Goal: Task Accomplishment & Management: Complete application form

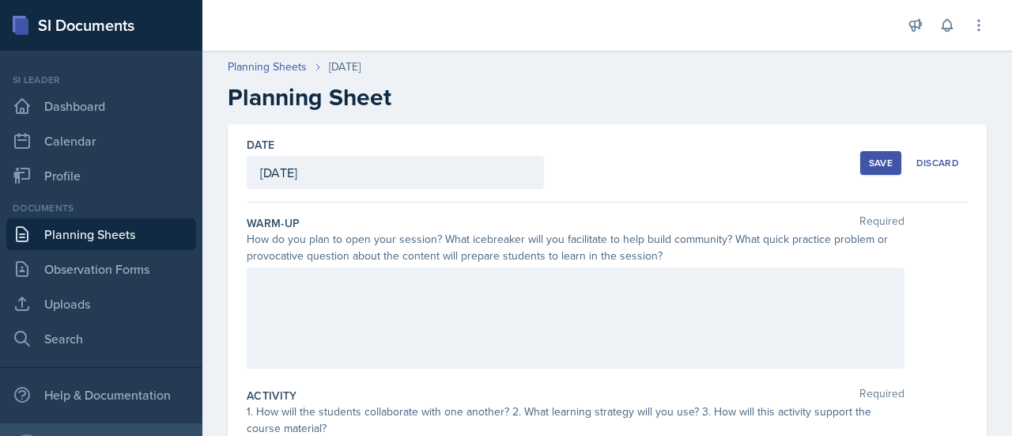
scroll to position [326, 0]
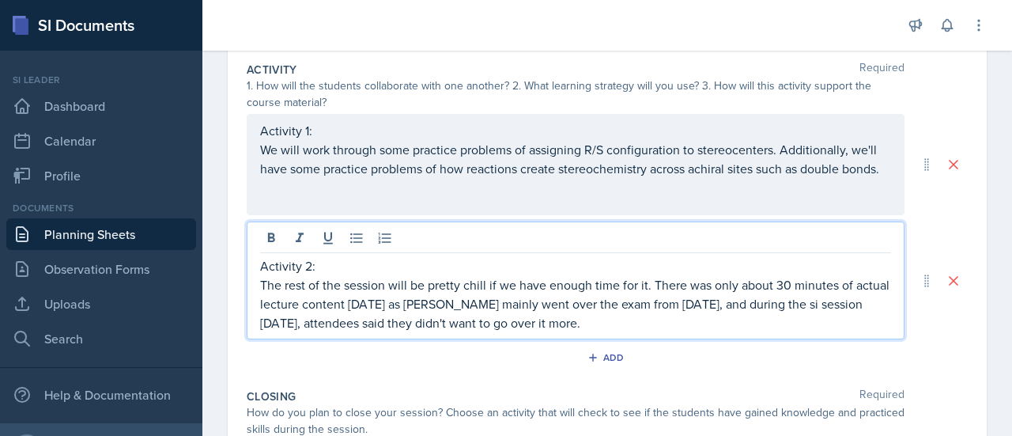
click at [751, 317] on p "The rest of the session will be pretty chill if we have enough time for it. The…" at bounding box center [575, 303] width 631 height 57
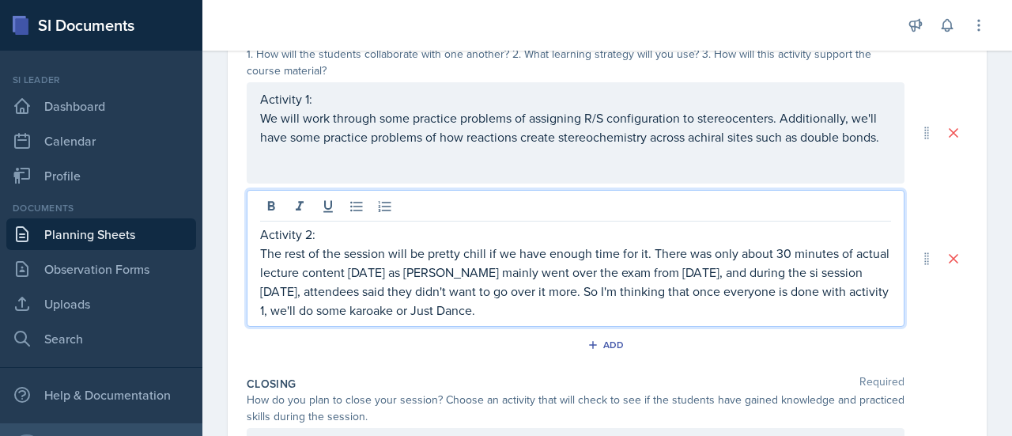
scroll to position [359, 0]
click at [486, 304] on p "The rest of the session will be pretty chill if we have enough time for it. The…" at bounding box center [575, 280] width 631 height 76
click at [650, 296] on p "The rest of the session will be pretty chill if we have enough time for it. The…" at bounding box center [575, 280] width 631 height 76
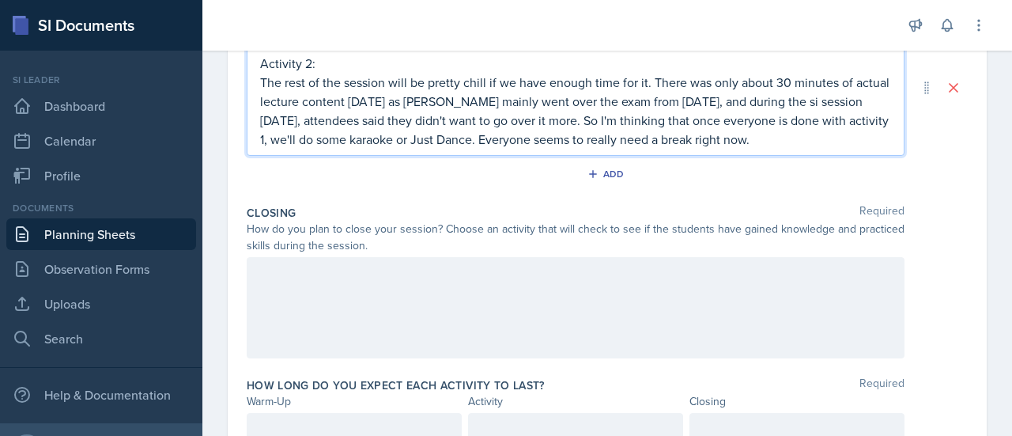
scroll to position [530, 0]
click at [556, 126] on p "The rest of the session will be pretty chill if we have enough time for it. The…" at bounding box center [575, 109] width 631 height 76
click at [658, 119] on p "The rest of the session will be pretty chill if we have enough time for it. The…" at bounding box center [575, 109] width 631 height 76
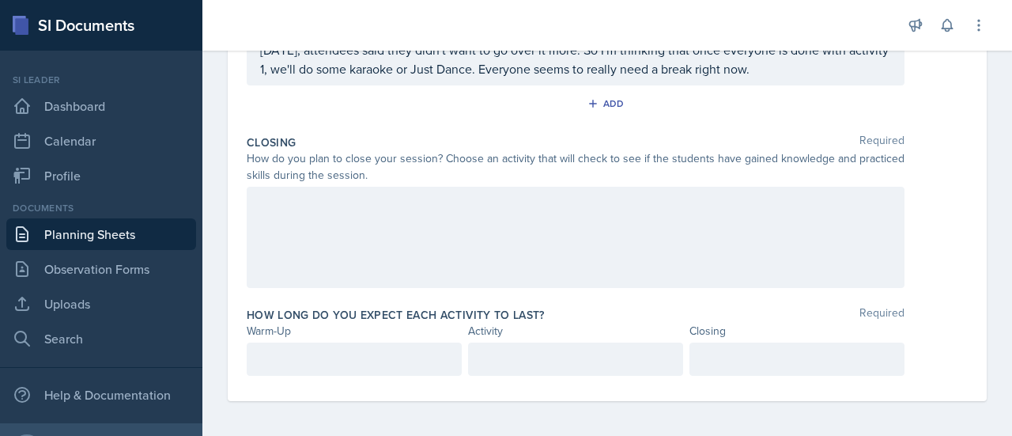
click at [561, 221] on div at bounding box center [576, 237] width 658 height 101
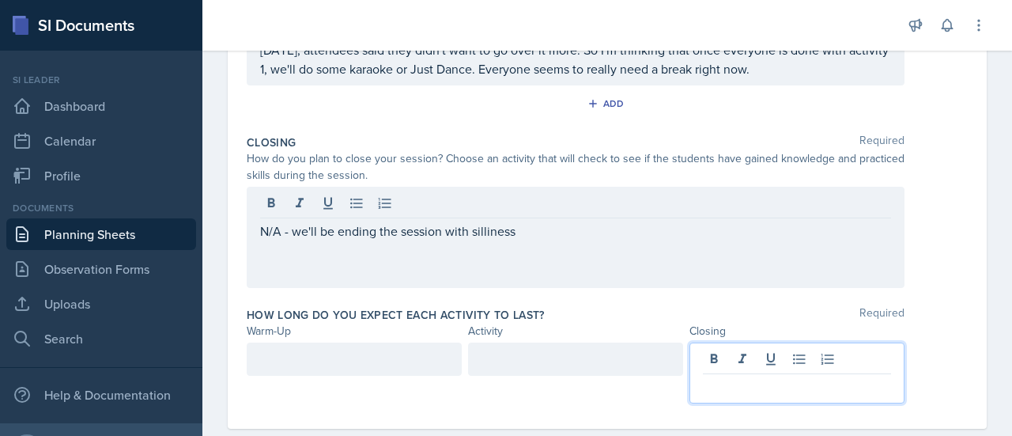
scroll to position [599, 0]
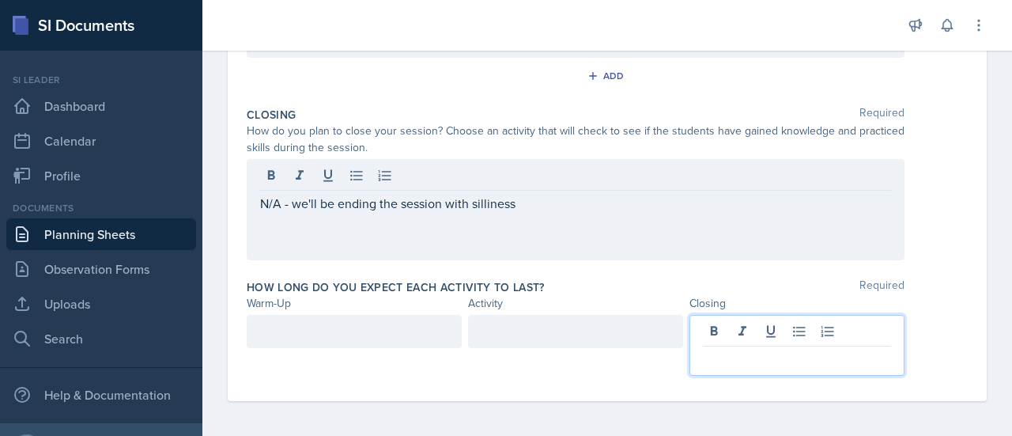
click at [821, 361] on p at bounding box center [797, 358] width 188 height 19
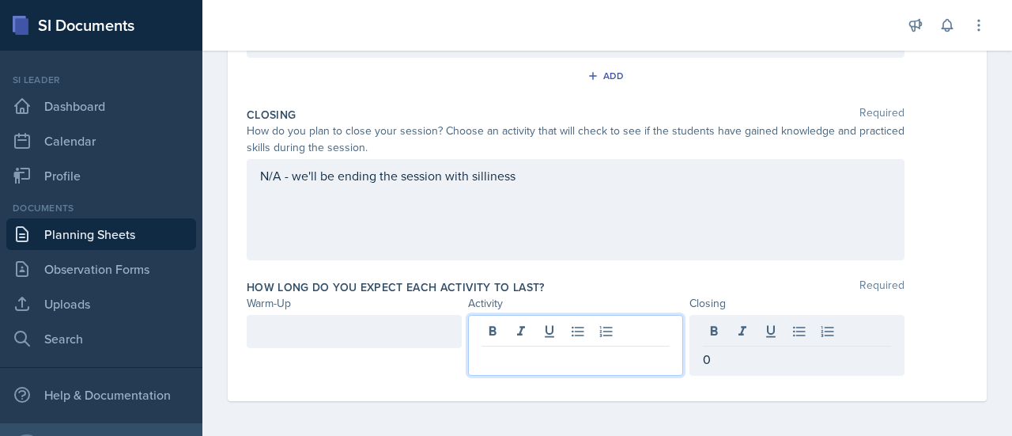
click at [626, 319] on div at bounding box center [575, 345] width 215 height 61
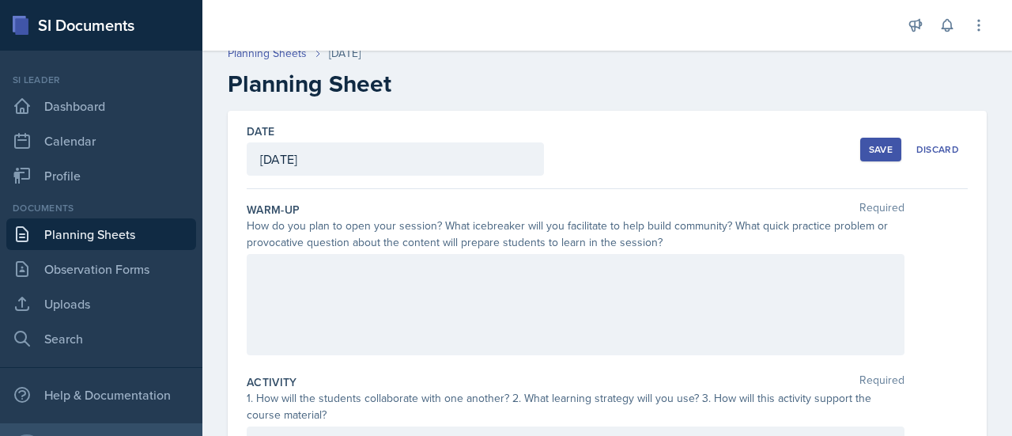
click at [693, 342] on div at bounding box center [576, 304] width 658 height 101
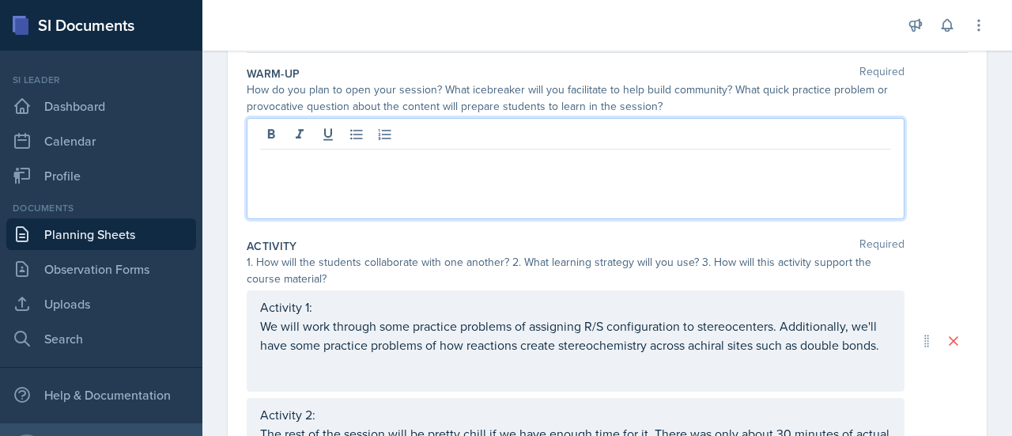
scroll to position [157, 0]
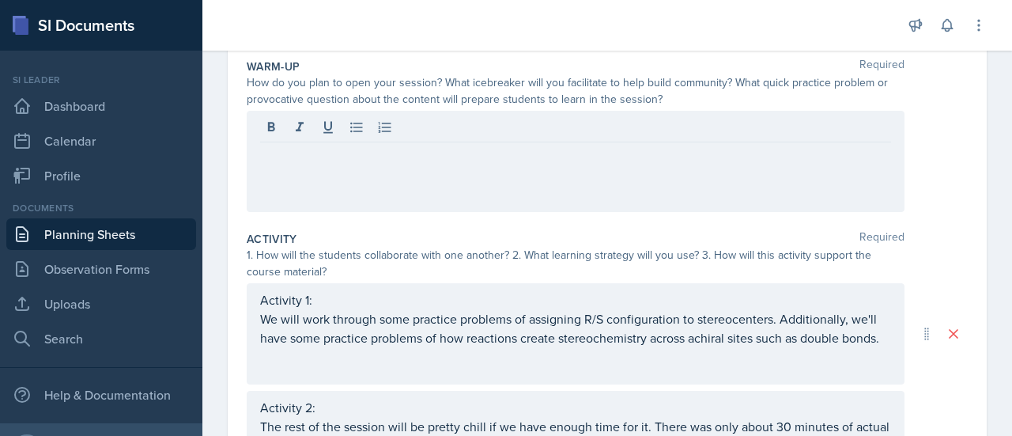
drag, startPoint x: 560, startPoint y: 186, endPoint x: 391, endPoint y: 21, distance: 236.0
click at [391, 21] on div "Announcements New Announcement Title Message Create Notifications Sep 22nd, 202…" at bounding box center [607, 218] width 810 height 436
click at [485, 143] on div at bounding box center [576, 161] width 658 height 101
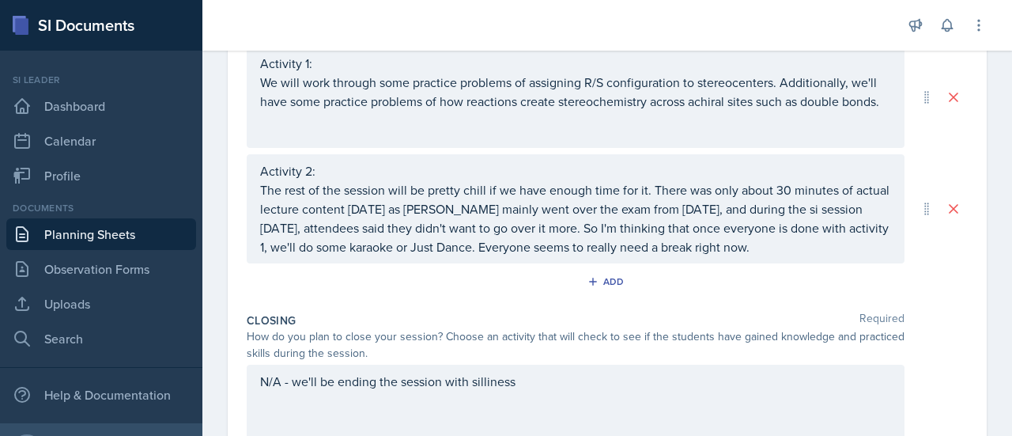
scroll to position [549, 0]
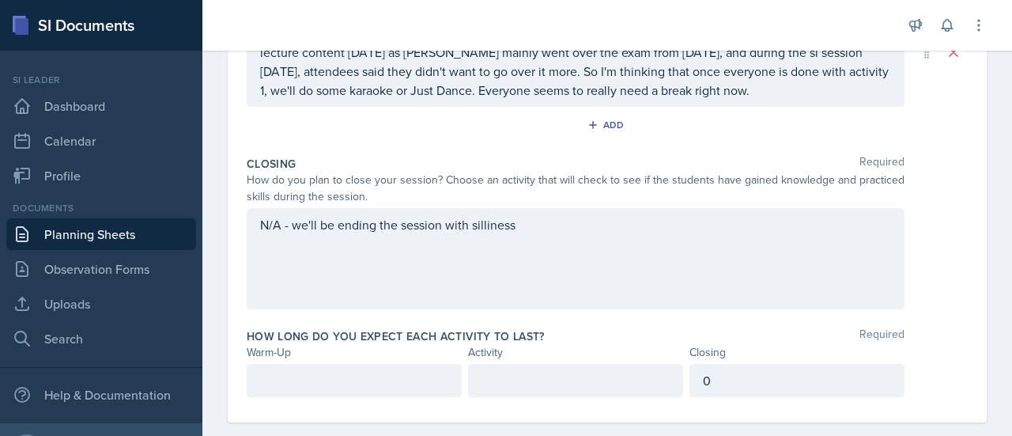
click at [316, 388] on div at bounding box center [354, 380] width 215 height 33
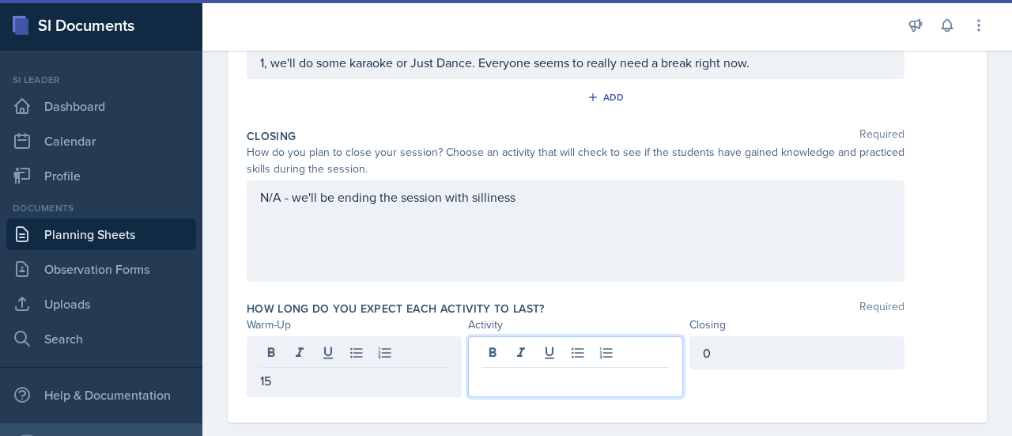
click at [557, 359] on div at bounding box center [575, 366] width 215 height 61
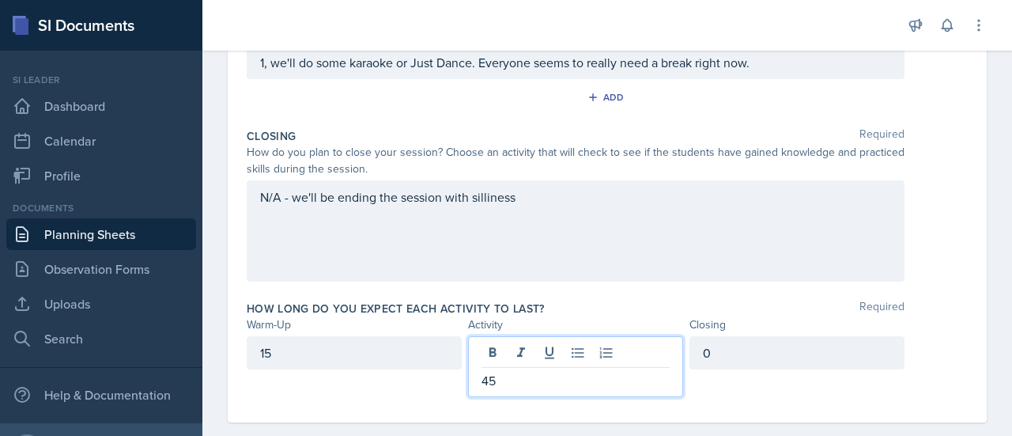
scroll to position [599, 0]
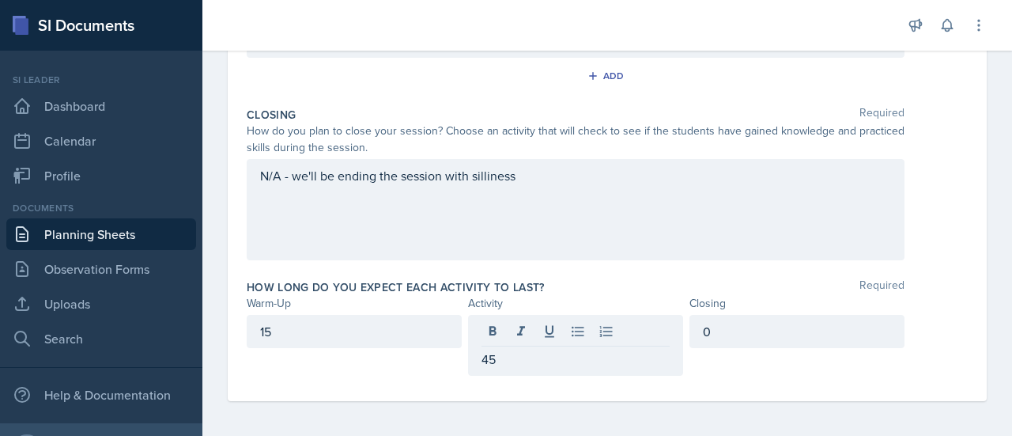
click at [640, 257] on div "N/A - we'll be ending the session with silliness" at bounding box center [576, 209] width 658 height 101
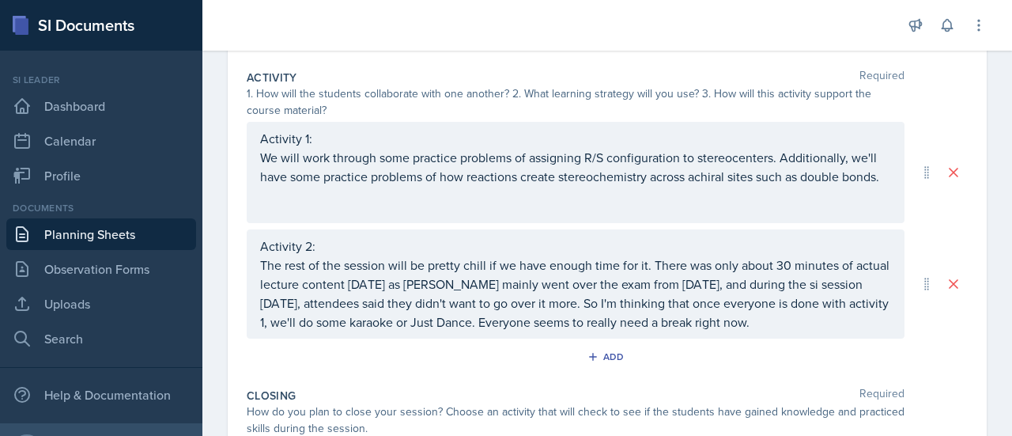
scroll to position [0, 0]
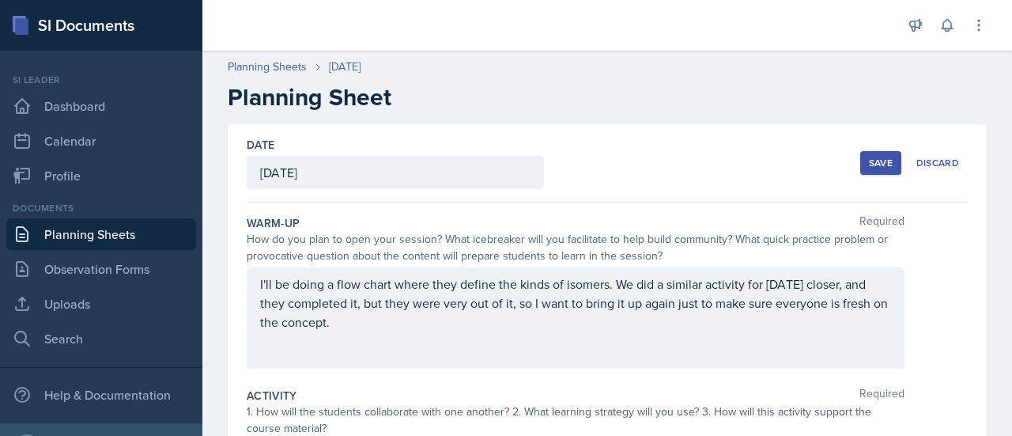
click at [874, 167] on div "Save" at bounding box center [881, 163] width 24 height 13
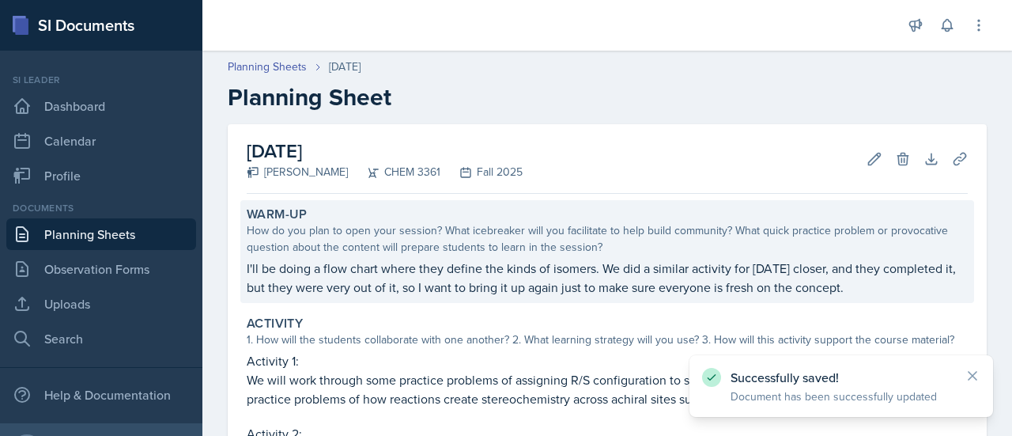
scroll to position [354, 0]
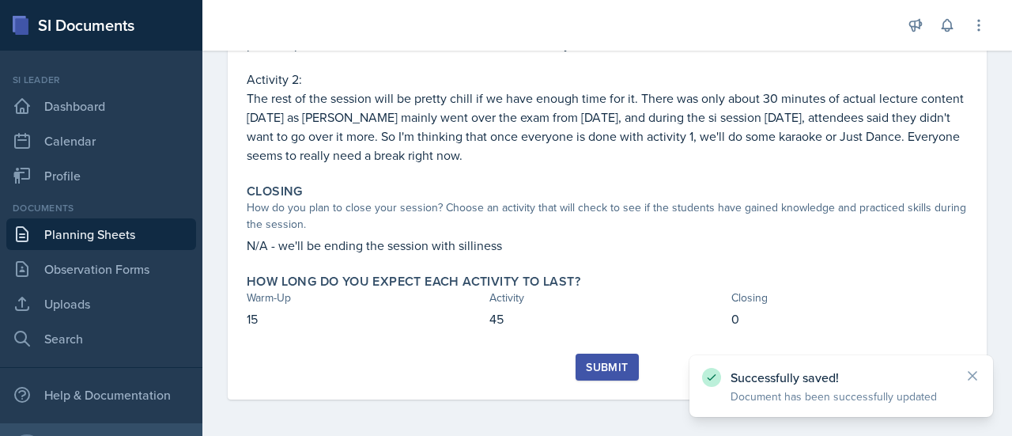
click at [594, 372] on div "Submit" at bounding box center [607, 367] width 42 height 13
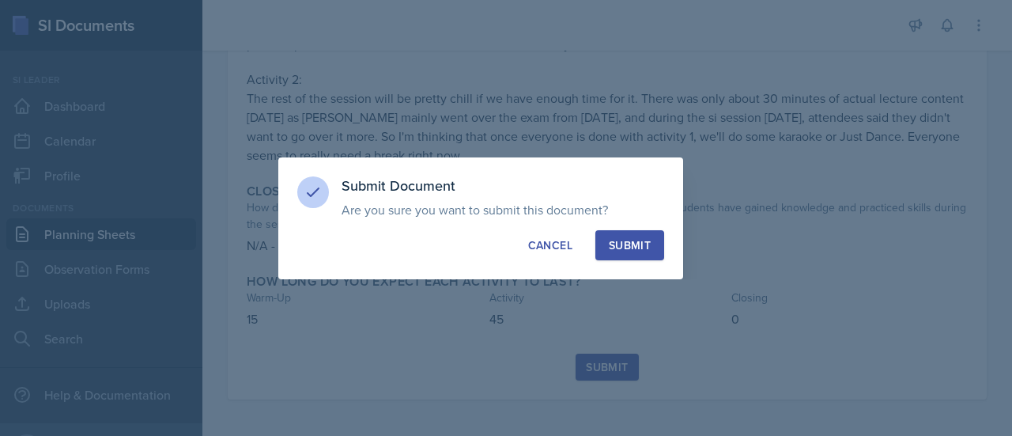
click at [655, 242] on button "Submit" at bounding box center [629, 245] width 69 height 30
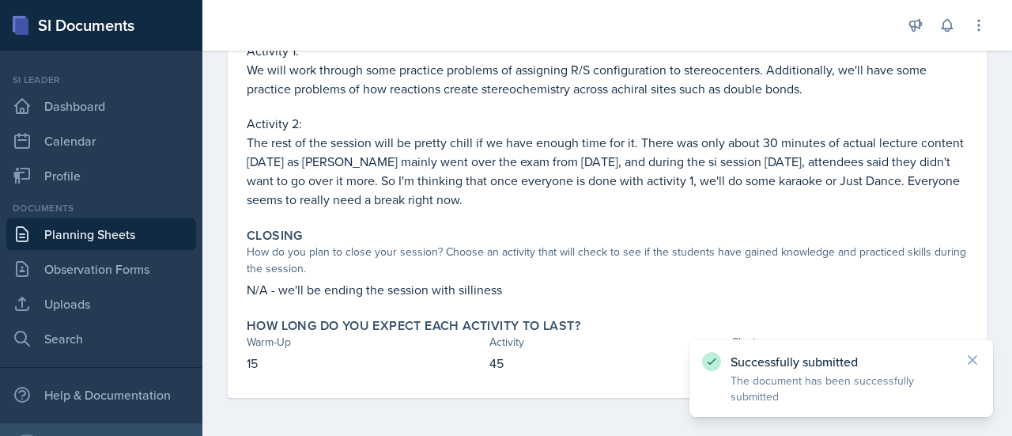
scroll to position [309, 0]
click at [138, 232] on link "Planning Sheets" at bounding box center [101, 234] width 190 height 32
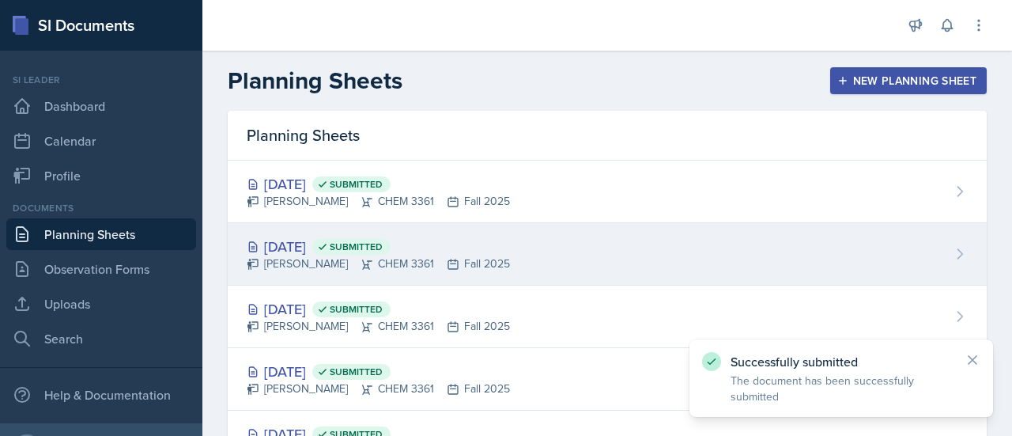
click at [268, 244] on div "Oct 3rd, 2025 Submitted" at bounding box center [378, 246] width 263 height 21
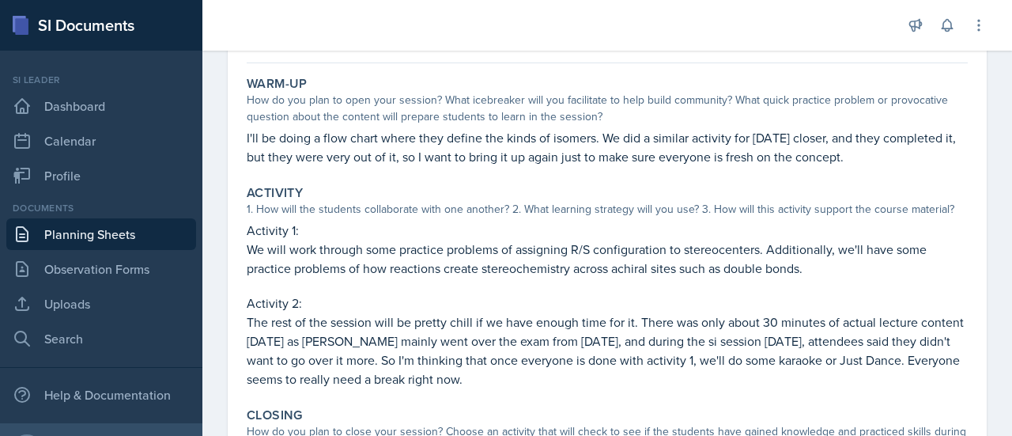
scroll to position [132, 0]
click at [100, 232] on link "Planning Sheets" at bounding box center [101, 234] width 190 height 32
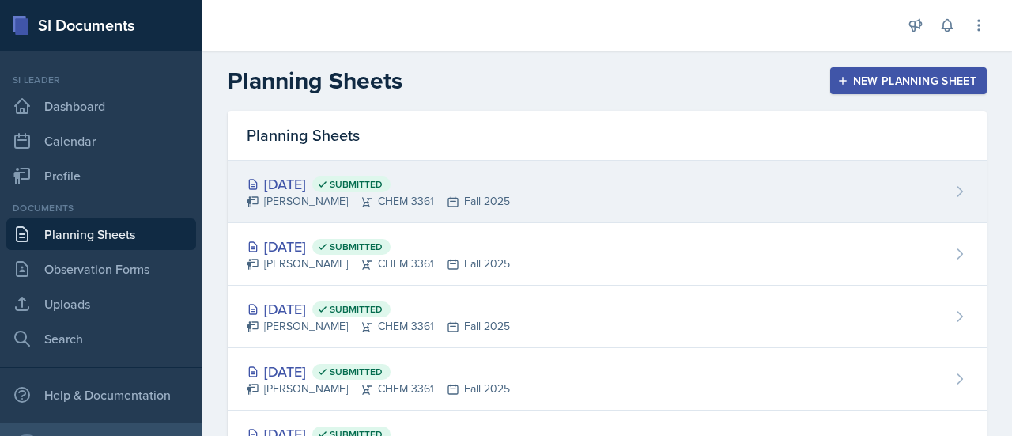
click at [320, 182] on div "Oct 3rd, 2025 Submitted" at bounding box center [378, 183] width 263 height 21
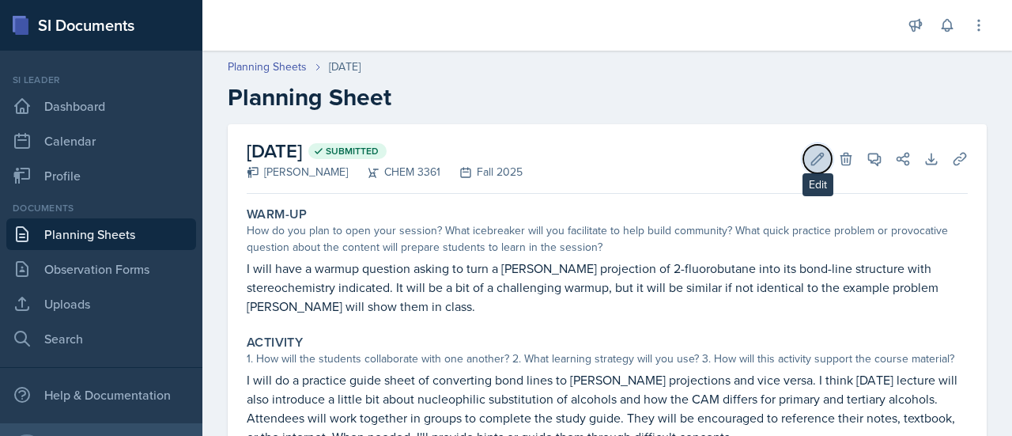
click at [803, 158] on button "Edit" at bounding box center [817, 159] width 28 height 28
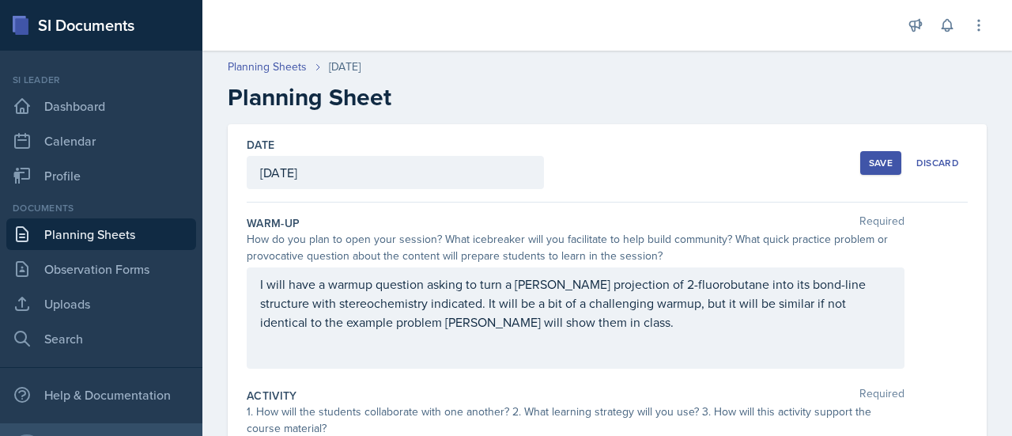
click at [419, 161] on div "October 3rd, 2025" at bounding box center [395, 172] width 297 height 33
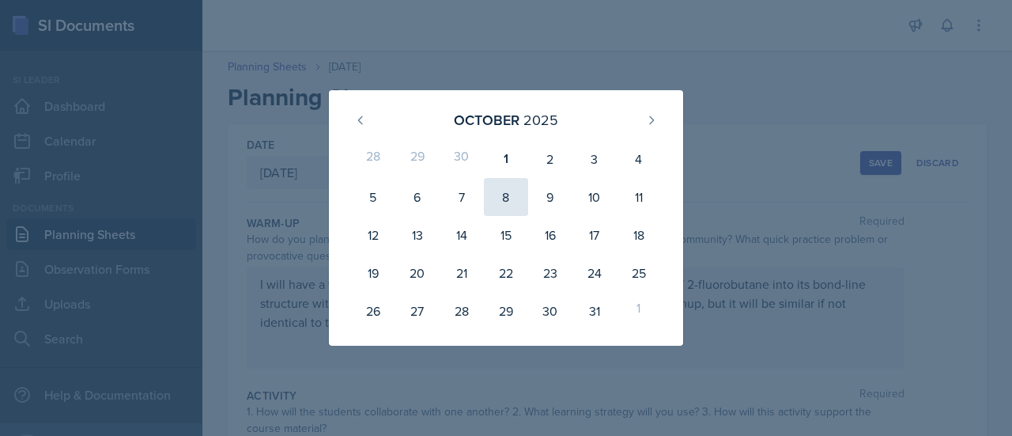
click at [493, 208] on div "8" at bounding box center [506, 197] width 44 height 38
type input "[DATE]"
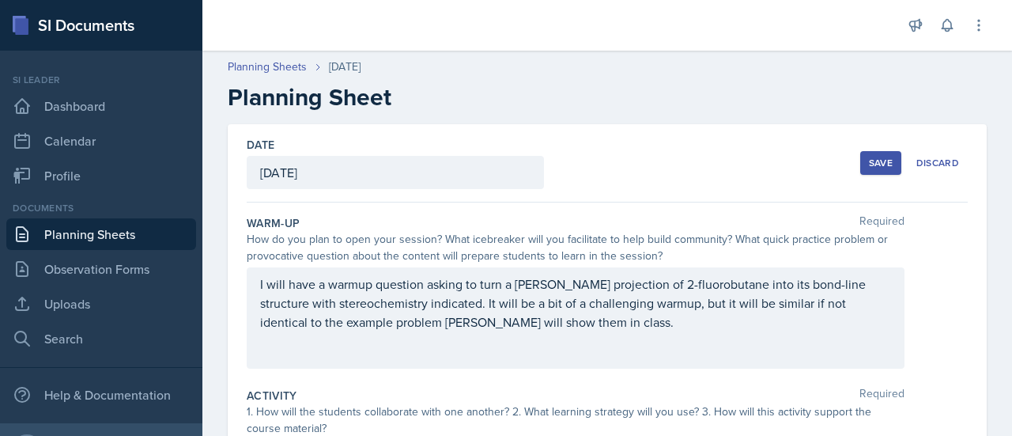
click at [871, 164] on div "Save" at bounding box center [881, 163] width 24 height 13
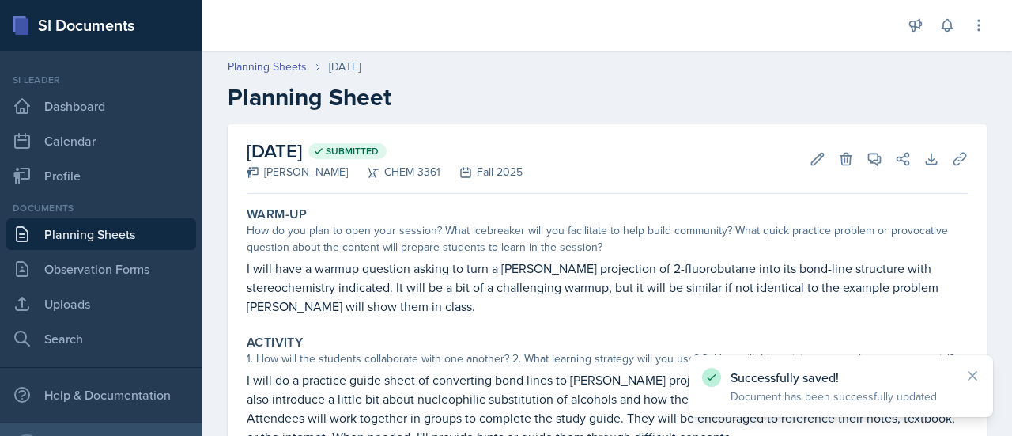
click at [117, 240] on link "Planning Sheets" at bounding box center [101, 234] width 190 height 32
